Goal: Information Seeking & Learning: Check status

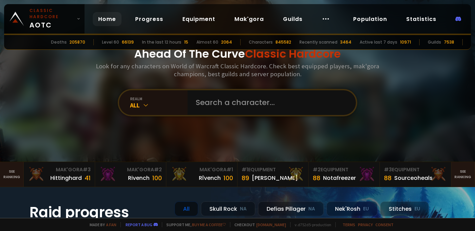
click at [219, 107] on input "text" at bounding box center [270, 102] width 156 height 25
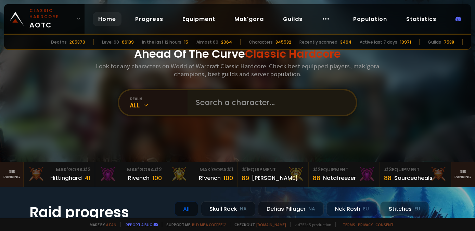
type input "OWENOP"
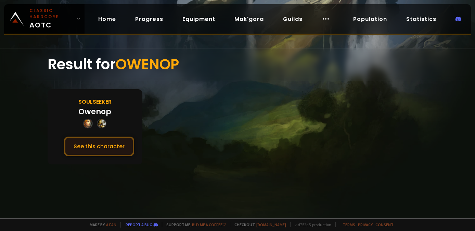
click at [112, 147] on button "See this character" at bounding box center [99, 146] width 70 height 20
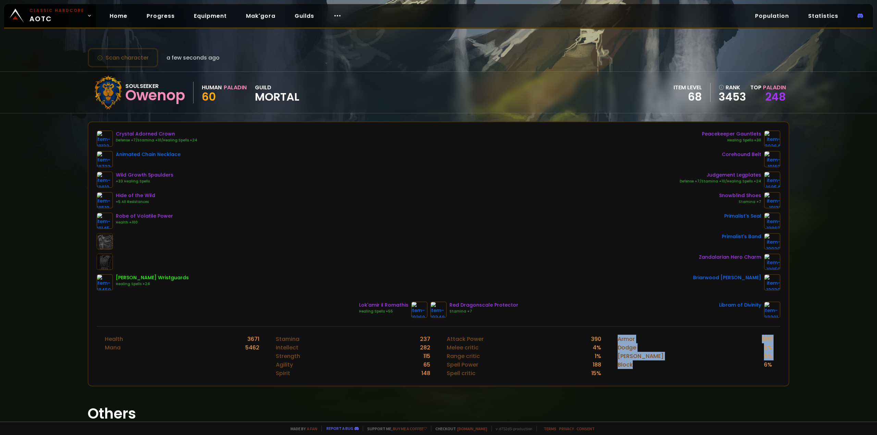
drag, startPoint x: 614, startPoint y: 337, endPoint x: 638, endPoint y: 363, distance: 35.1
click at [475, 230] on div "Armor 6191 Dodge 5 % Parry 6 % Block 6 %" at bounding box center [694, 356] width 171 height 59
click at [475, 230] on div "Block 6 %" at bounding box center [695, 365] width 155 height 9
drag, startPoint x: 465, startPoint y: 361, endPoint x: 602, endPoint y: 360, distance: 137.0
click at [475, 230] on div "Attack Power 390 Melee critic 4 % Range critic 1 % Spell Power 188 Spell critic…" at bounding box center [523, 356] width 171 height 59
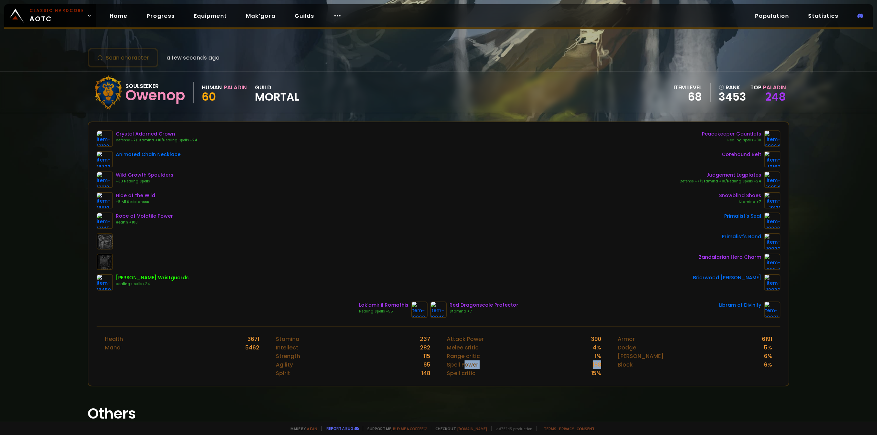
click at [475, 230] on div "Attack Power 390 Melee critic 4 % Range critic 1 % Spell Power 188 Spell critic…" at bounding box center [523, 356] width 171 height 59
drag, startPoint x: 478, startPoint y: 363, endPoint x: 438, endPoint y: 331, distance: 51.7
click at [438, 230] on div "Attack Power 390 Melee critic 4 % Range critic 1 % Spell Power 188 Spell critic…" at bounding box center [523, 356] width 171 height 59
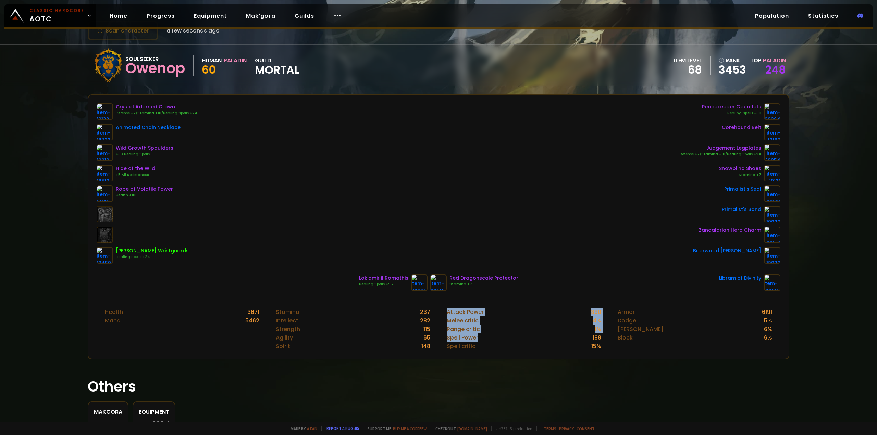
scroll to position [34, 0]
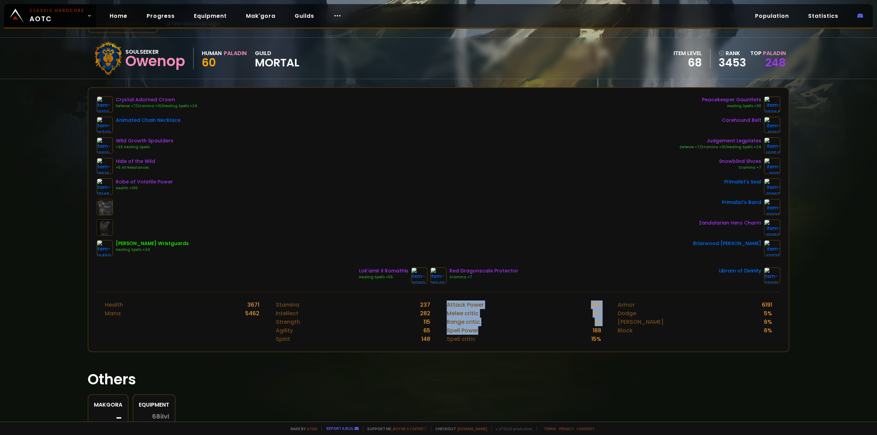
click at [475, 230] on div "Melee critic 4 %" at bounding box center [524, 313] width 155 height 9
